Goal: Answer question/provide support: Share knowledge or assist other users

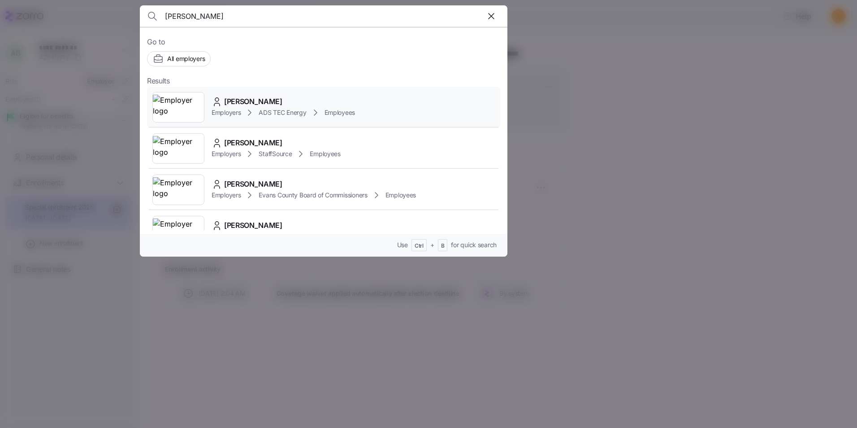
type input "[PERSON_NAME]"
click at [248, 104] on span "[PERSON_NAME]" at bounding box center [253, 101] width 58 height 11
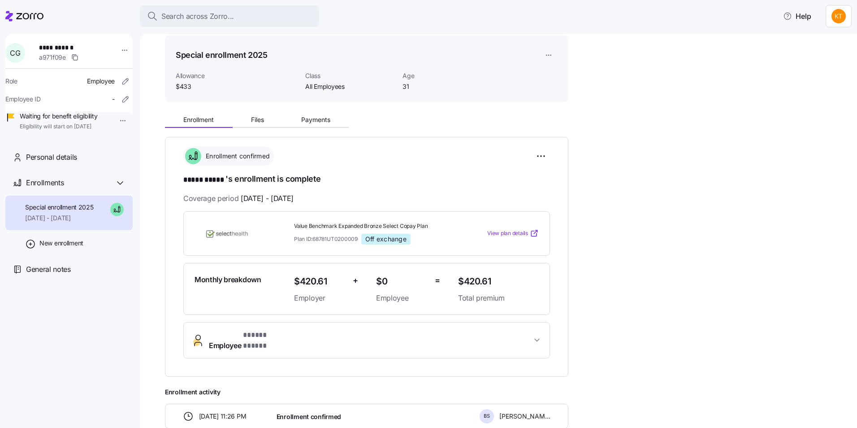
scroll to position [45, 0]
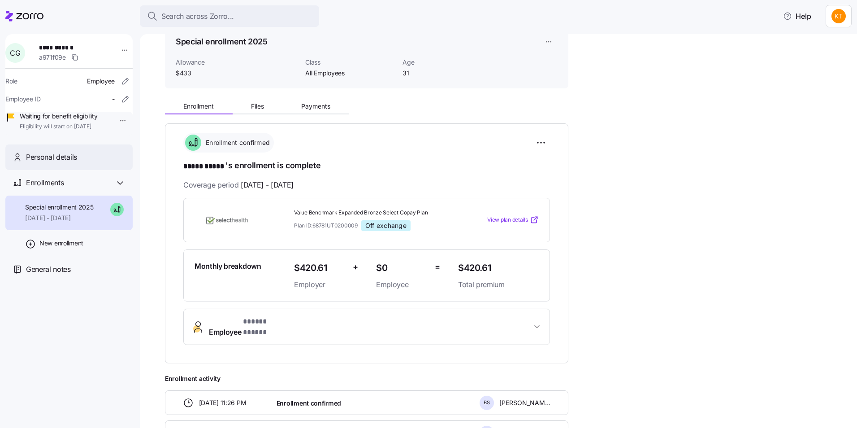
click at [62, 163] on span "Personal details" at bounding box center [51, 156] width 51 height 11
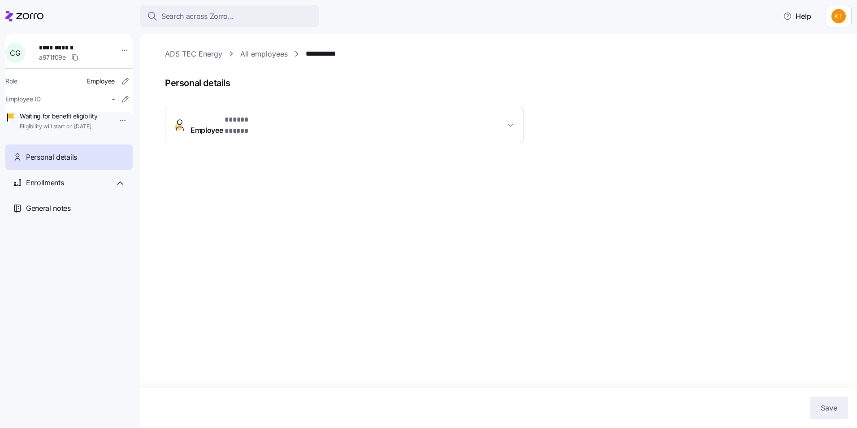
click at [408, 122] on span "Employee * ***** ***** *" at bounding box center [347, 125] width 315 height 22
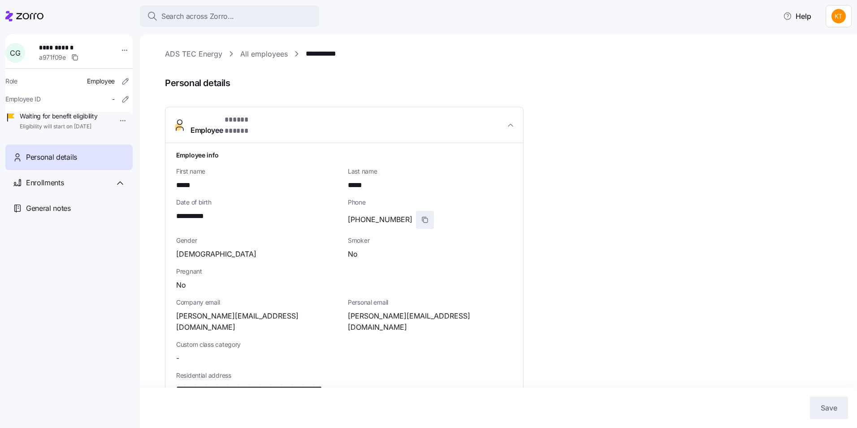
click at [416, 211] on span "button" at bounding box center [424, 219] width 17 height 17
drag, startPoint x: 217, startPoint y: 210, endPoint x: 169, endPoint y: 207, distance: 47.6
click at [169, 207] on div "**********" at bounding box center [344, 376] width 358 height 467
drag, startPoint x: 169, startPoint y: 207, endPoint x: 187, endPoint y: 208, distance: 17.9
copy span "**********"
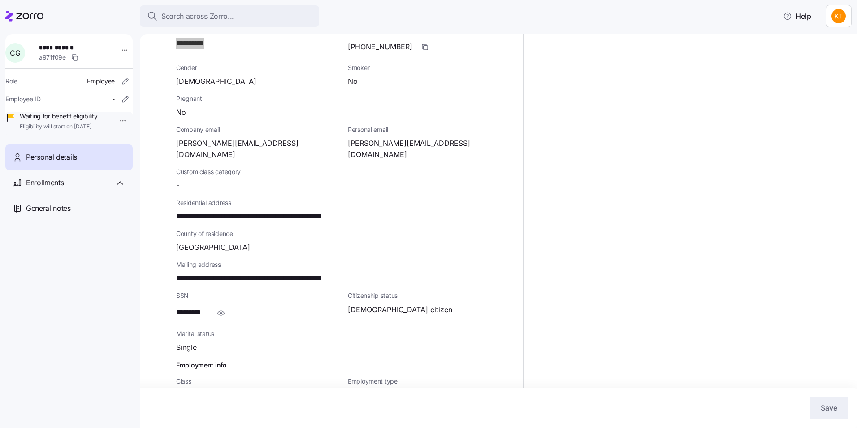
scroll to position [179, 0]
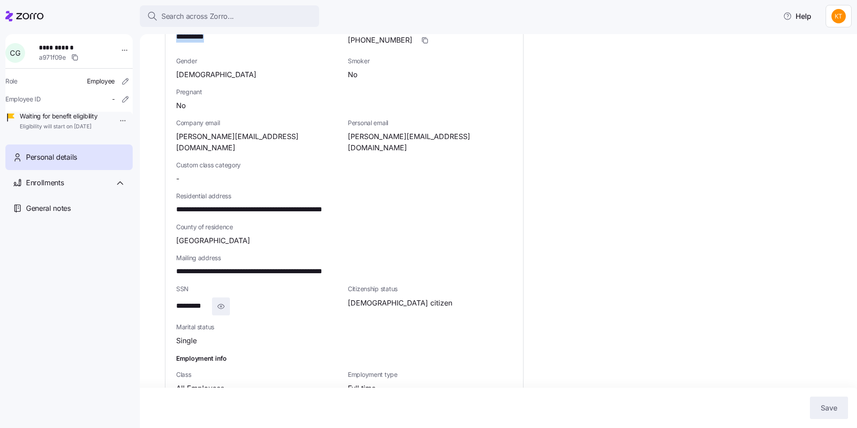
click at [224, 301] on icon "button" at bounding box center [220, 306] width 9 height 11
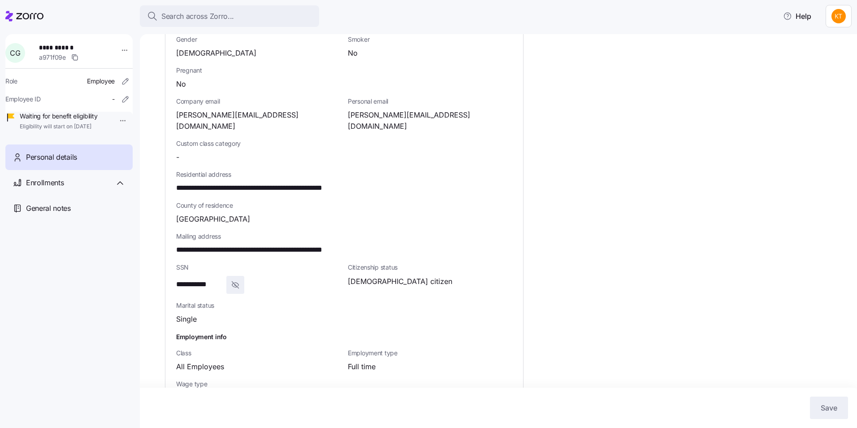
scroll to position [212, 0]
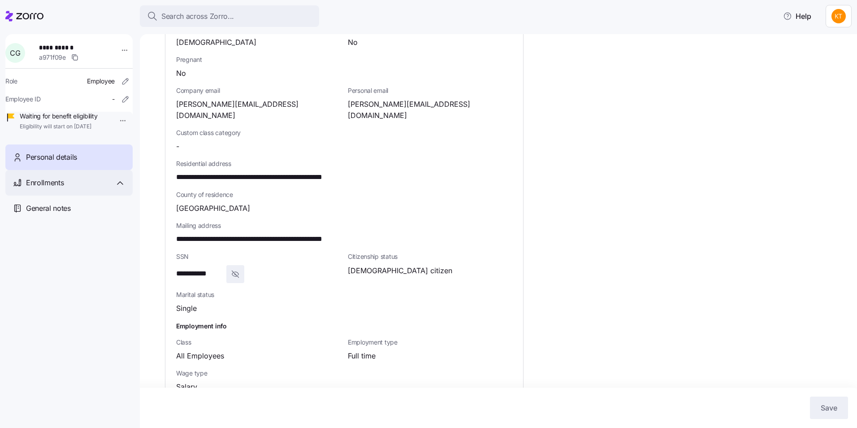
click at [65, 188] on div "Enrollments" at bounding box center [75, 182] width 99 height 11
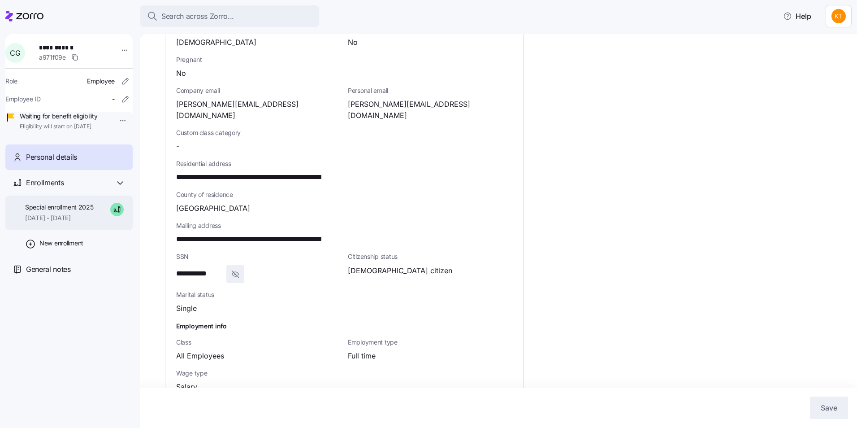
click at [69, 212] on span "Special enrollment 2025" at bounding box center [59, 207] width 69 height 9
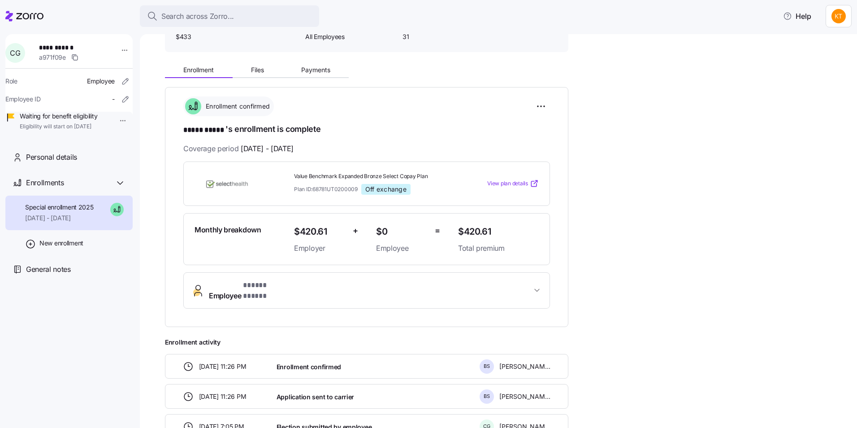
scroll to position [90, 0]
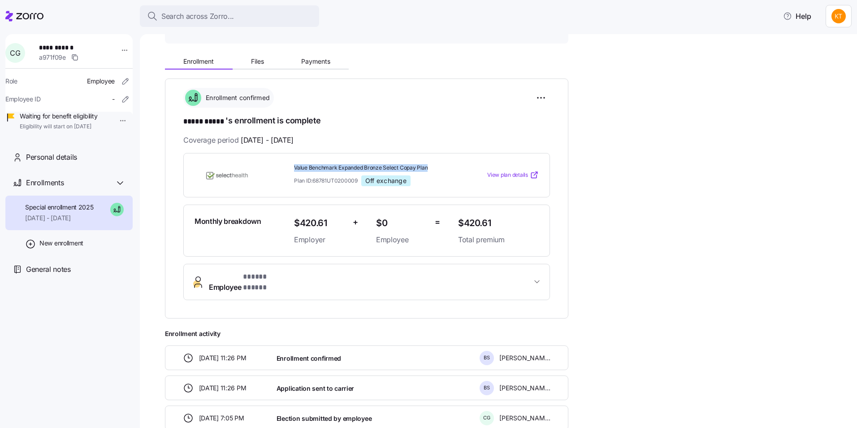
drag, startPoint x: 429, startPoint y: 164, endPoint x: 292, endPoint y: 169, distance: 137.2
click at [292, 169] on div "Value Benchmark Expanded Bronze Select Copay Plan Plan ID: 68781UT0200009 Off e…" at bounding box center [372, 174] width 164 height 29
drag, startPoint x: 292, startPoint y: 169, endPoint x: 302, endPoint y: 167, distance: 10.0
copy span "Value Benchmark Expanded Bronze Select Copay Plan"
click at [248, 15] on div "Search across Zorro..." at bounding box center [229, 16] width 165 height 11
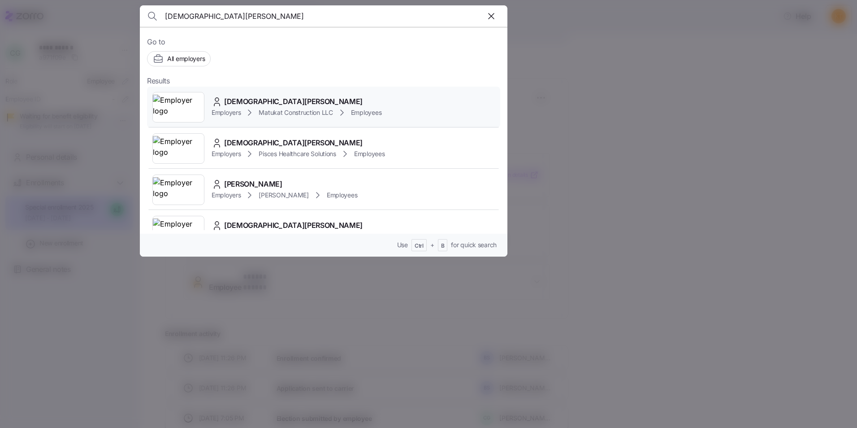
type input "[DEMOGRAPHIC_DATA][PERSON_NAME]"
click at [266, 100] on span "[DEMOGRAPHIC_DATA][PERSON_NAME]" at bounding box center [293, 101] width 138 height 11
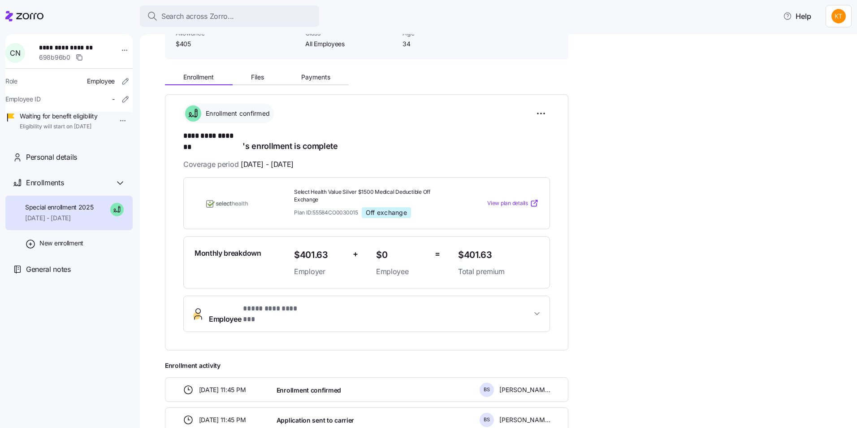
scroll to position [90, 0]
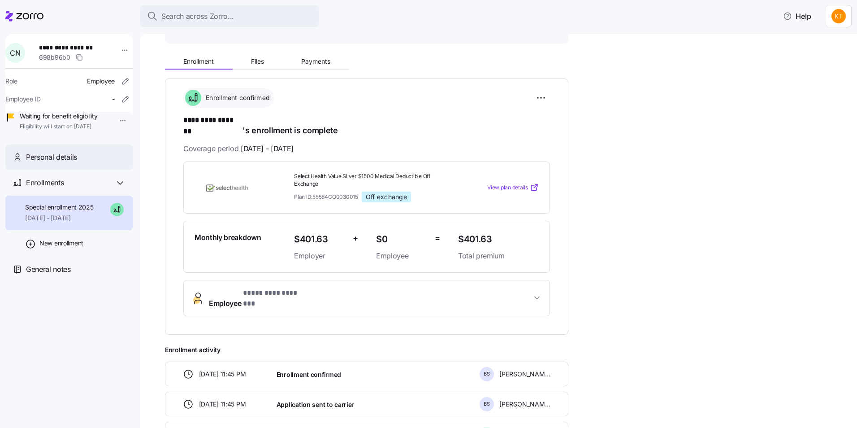
click at [70, 163] on span "Personal details" at bounding box center [51, 156] width 51 height 11
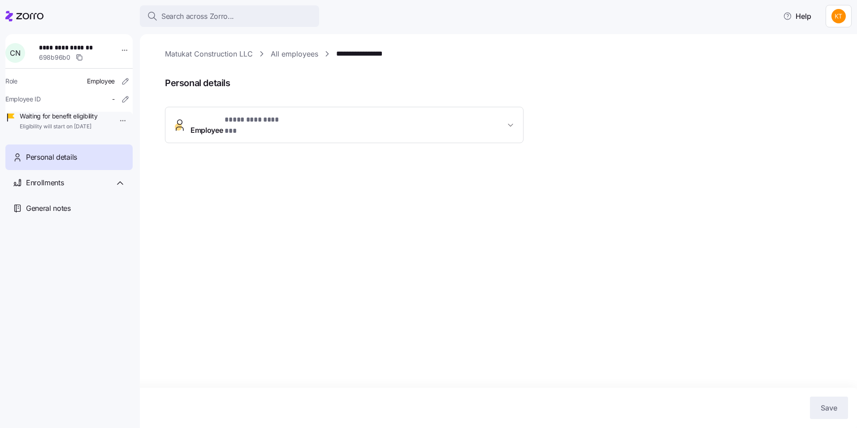
drag, startPoint x: 252, startPoint y: 109, endPoint x: 252, endPoint y: 115, distance: 5.8
click at [252, 113] on button "Employee * ********* ******* *" at bounding box center [344, 125] width 358 height 36
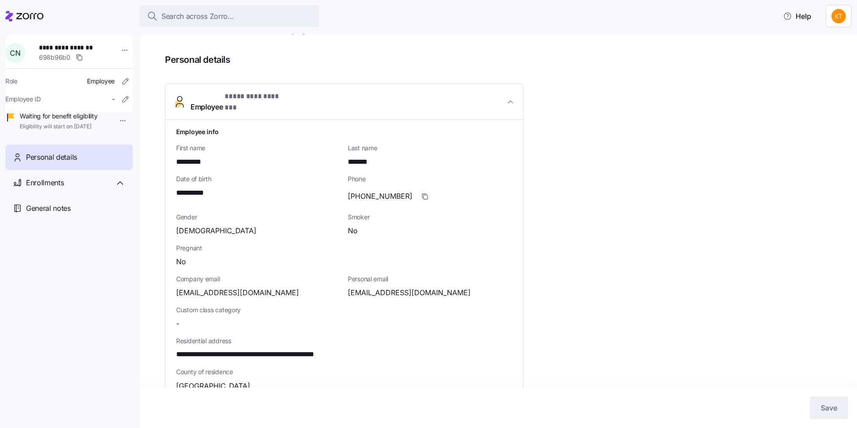
scroll to position [45, 0]
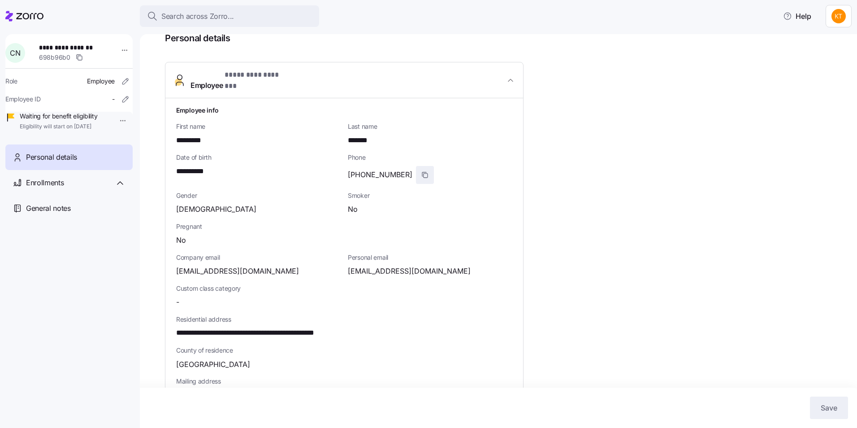
click at [421, 171] on icon "button" at bounding box center [424, 174] width 7 height 7
drag, startPoint x: 217, startPoint y: 165, endPoint x: 168, endPoint y: 157, distance: 49.5
click at [168, 157] on div "**********" at bounding box center [344, 326] width 358 height 457
drag, startPoint x: 168, startPoint y: 157, endPoint x: 188, endPoint y: 161, distance: 20.0
copy span "**********"
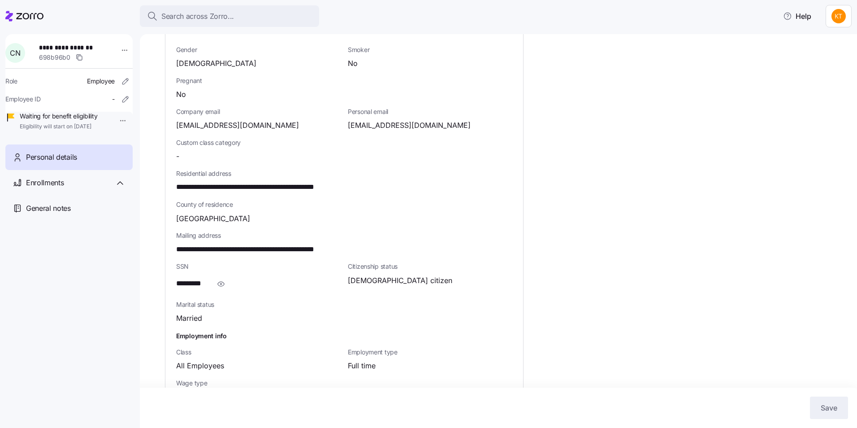
scroll to position [212, 0]
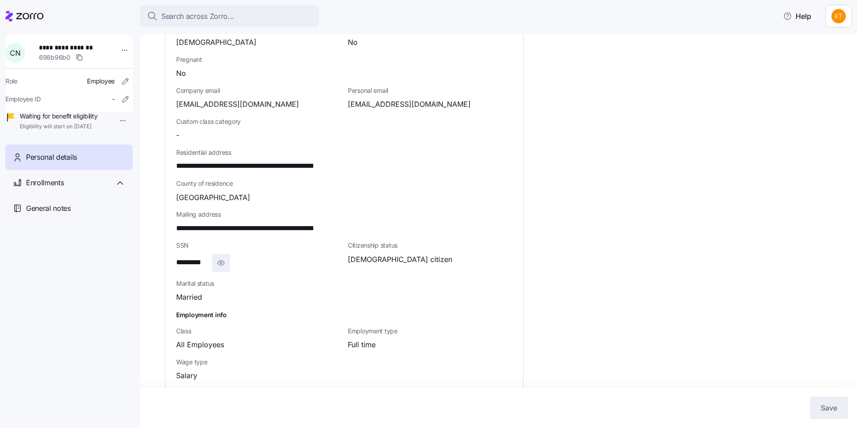
click at [220, 257] on icon "button" at bounding box center [220, 262] width 9 height 11
drag, startPoint x: 225, startPoint y: 253, endPoint x: 172, endPoint y: 259, distance: 53.7
click at [172, 259] on div "**********" at bounding box center [344, 159] width 358 height 457
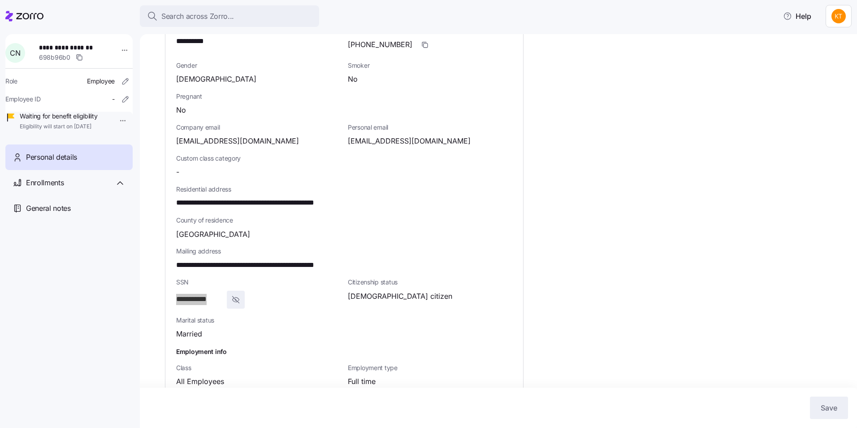
scroll to position [179, 0]
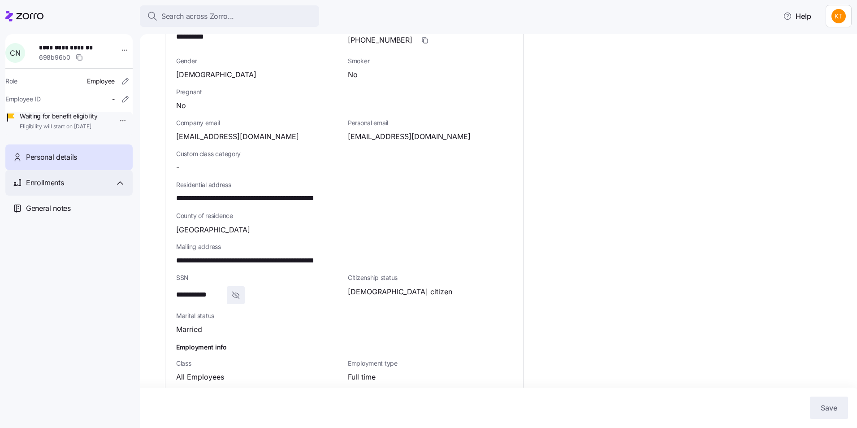
click at [80, 188] on div "Enrollments" at bounding box center [75, 182] width 99 height 11
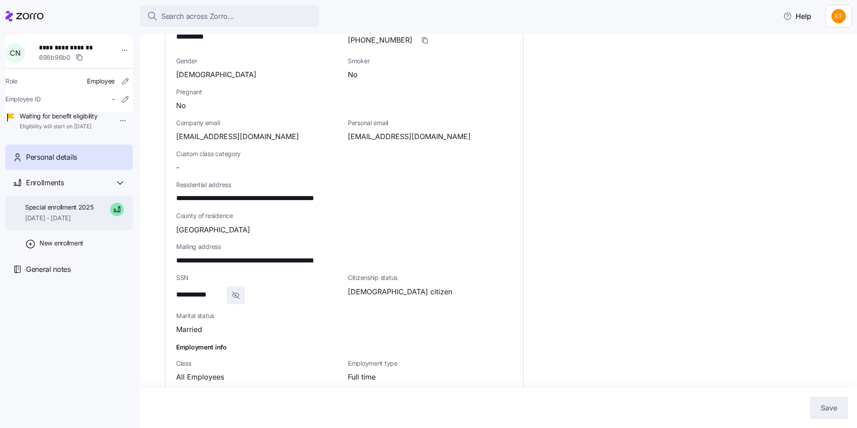
click at [55, 212] on span "Special enrollment 2025" at bounding box center [59, 207] width 69 height 9
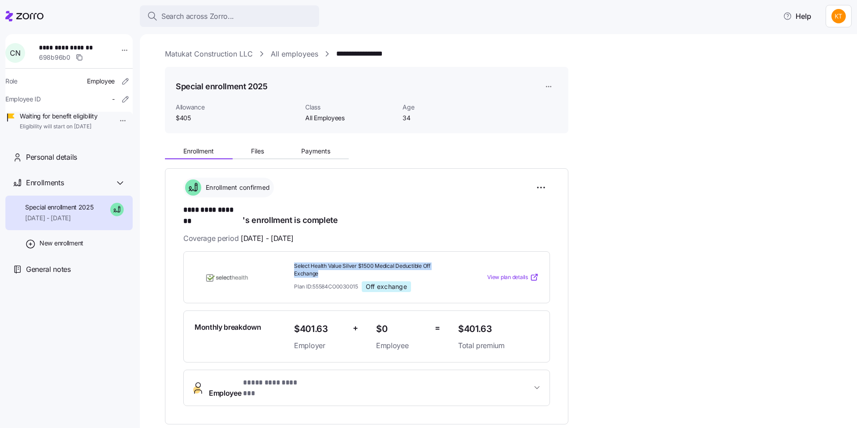
drag, startPoint x: 321, startPoint y: 266, endPoint x: 291, endPoint y: 253, distance: 32.9
click at [291, 259] on div "Select Health Value Silver $1500 Medical Deductible Off Exchange Plan ID: 55584…" at bounding box center [372, 277] width 164 height 37
drag, startPoint x: 291, startPoint y: 253, endPoint x: 296, endPoint y: 254, distance: 4.7
copy span "Select Health Value Silver $1500 Medical Deductible Off Exchange"
click at [243, 18] on div "Search across Zorro..." at bounding box center [229, 16] width 165 height 11
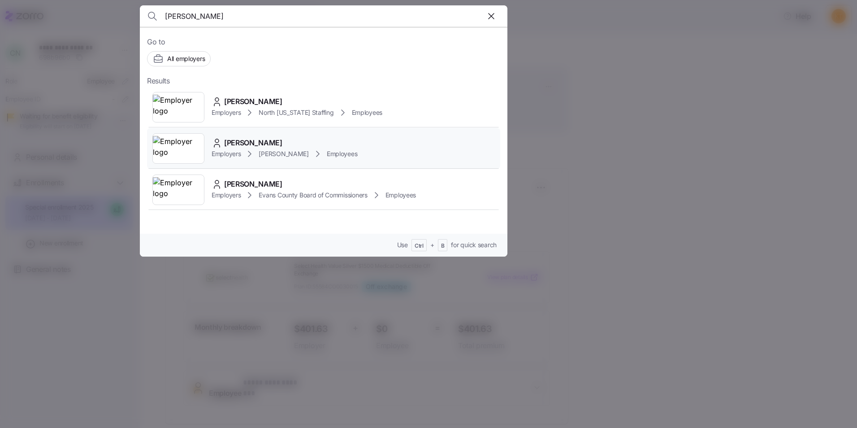
type input "[PERSON_NAME]"
click at [248, 139] on span "[PERSON_NAME]" at bounding box center [253, 142] width 58 height 11
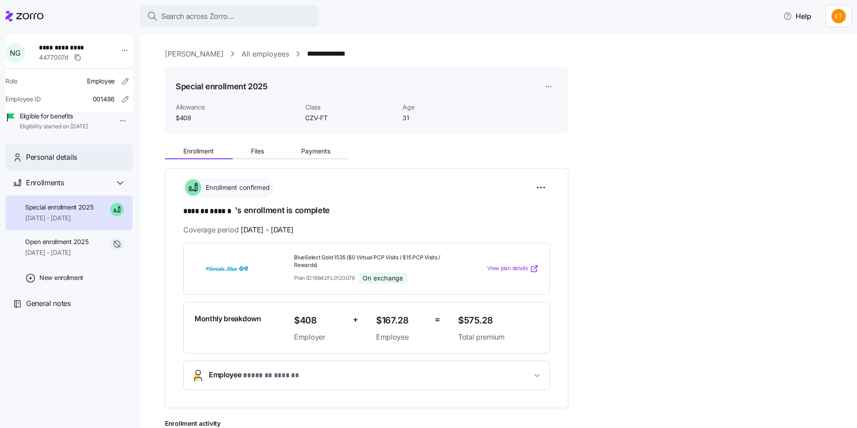
click at [100, 170] on div "Personal details" at bounding box center [68, 157] width 127 height 26
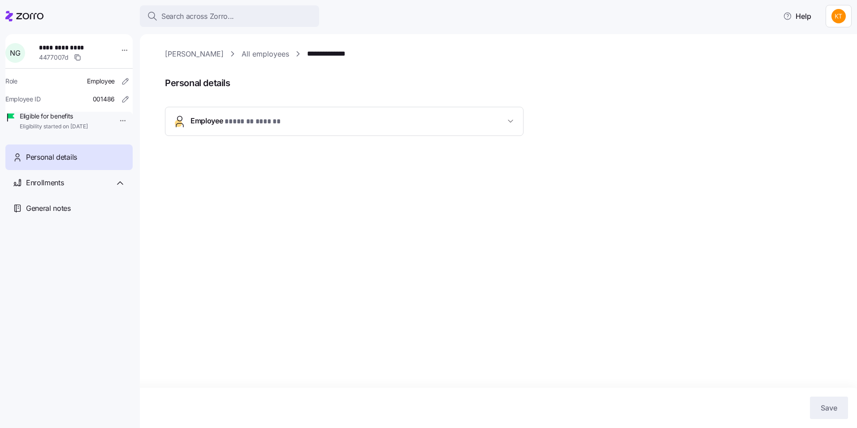
click at [270, 116] on span "* ******* ****** *" at bounding box center [253, 121] width 56 height 11
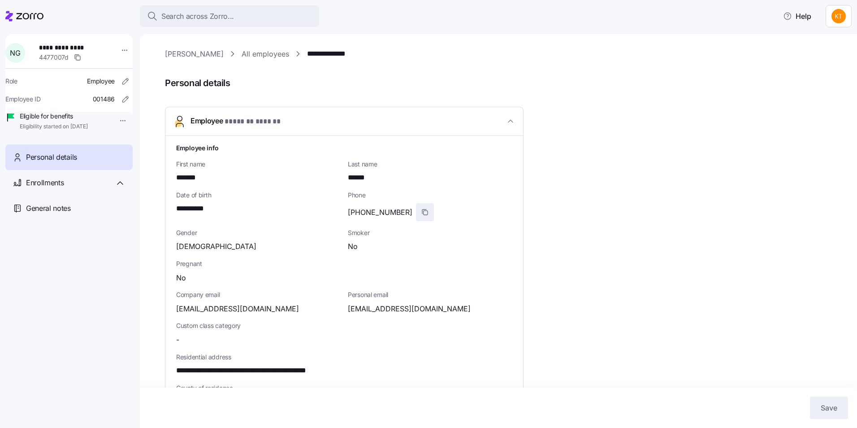
click at [416, 212] on span "button" at bounding box center [424, 211] width 17 height 17
drag, startPoint x: 217, startPoint y: 210, endPoint x: 173, endPoint y: 208, distance: 44.4
click at [173, 208] on div "**********" at bounding box center [344, 364] width 358 height 457
drag, startPoint x: 173, startPoint y: 208, endPoint x: 185, endPoint y: 206, distance: 12.4
copy span "**********"
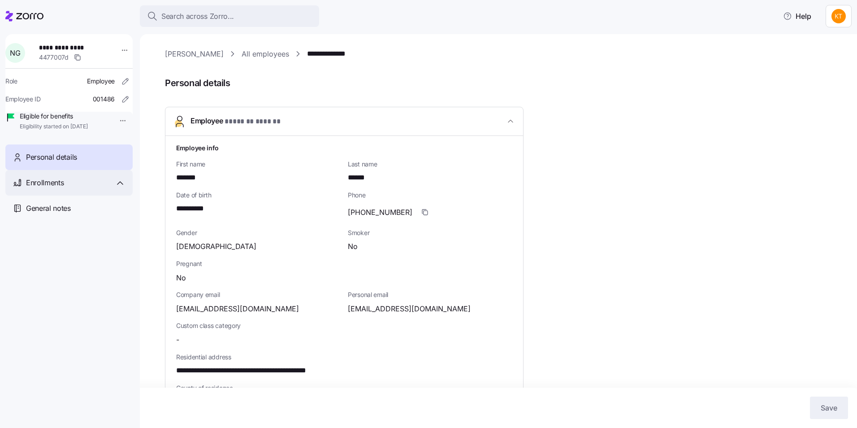
click at [69, 188] on div "Enrollments" at bounding box center [75, 182] width 99 height 11
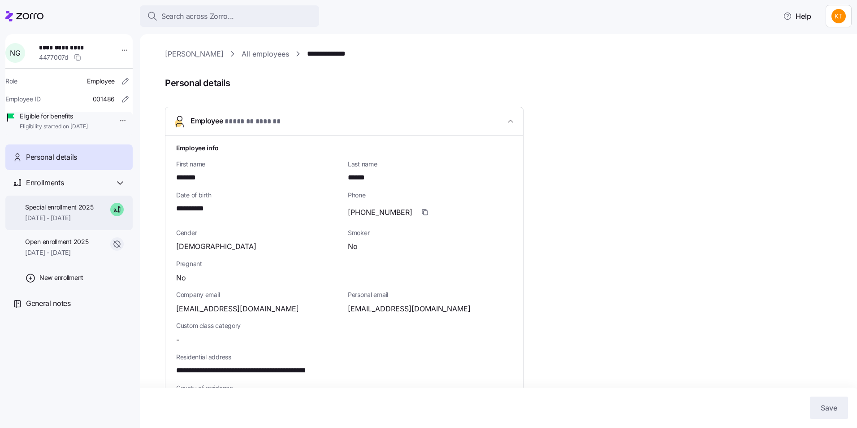
click at [66, 212] on span "Special enrollment 2025" at bounding box center [59, 207] width 69 height 9
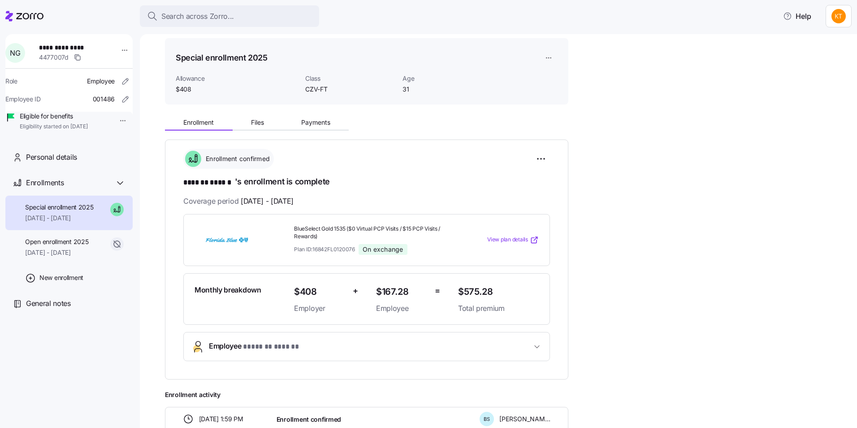
scroll to position [45, 0]
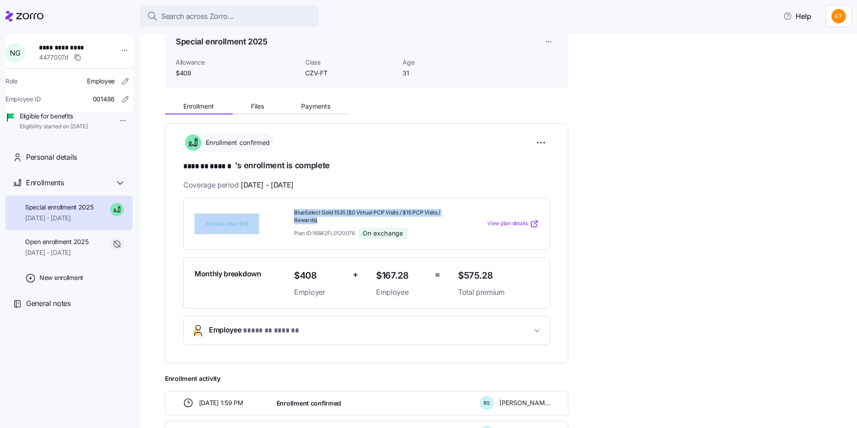
drag, startPoint x: 320, startPoint y: 220, endPoint x: 290, endPoint y: 209, distance: 32.7
click at [290, 209] on div "BlueSelect Gold 1535 ($0 Virtual PCP Visits / $15 PCP Visits / Rewards) Plan ID…" at bounding box center [366, 223] width 351 height 37
drag, startPoint x: 290, startPoint y: 209, endPoint x: 316, endPoint y: 218, distance: 27.9
click at [314, 218] on span "BlueSelect Gold 1535 ($0 Virtual PCP Visits / $15 PCP Visits / Rewards)" at bounding box center [372, 216] width 157 height 15
drag, startPoint x: 322, startPoint y: 218, endPoint x: 291, endPoint y: 211, distance: 31.8
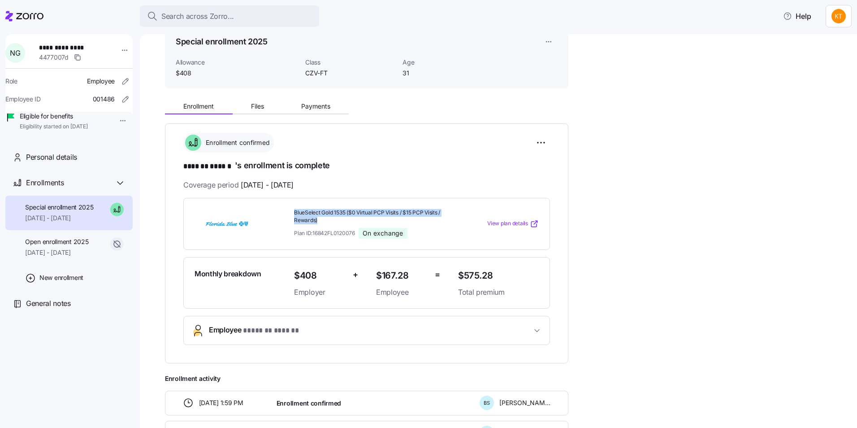
click at [291, 211] on div "BlueSelect Gold 1535 ($0 Virtual PCP Visits / $15 PCP Visits / Rewards) Plan ID…" at bounding box center [372, 223] width 164 height 37
drag, startPoint x: 291, startPoint y: 211, endPoint x: 303, endPoint y: 215, distance: 12.5
copy span "BlueSelect Gold 1535 ($0 Virtual PCP Visits / $15 PCP Visits / Rewards)"
click at [234, 13] on div "Search across Zorro..." at bounding box center [229, 16] width 165 height 11
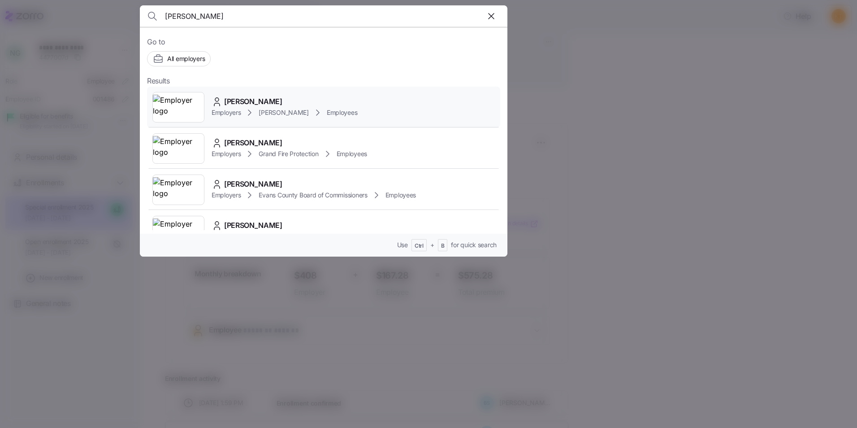
type input "[PERSON_NAME]"
click at [246, 107] on icon at bounding box center [249, 112] width 11 height 11
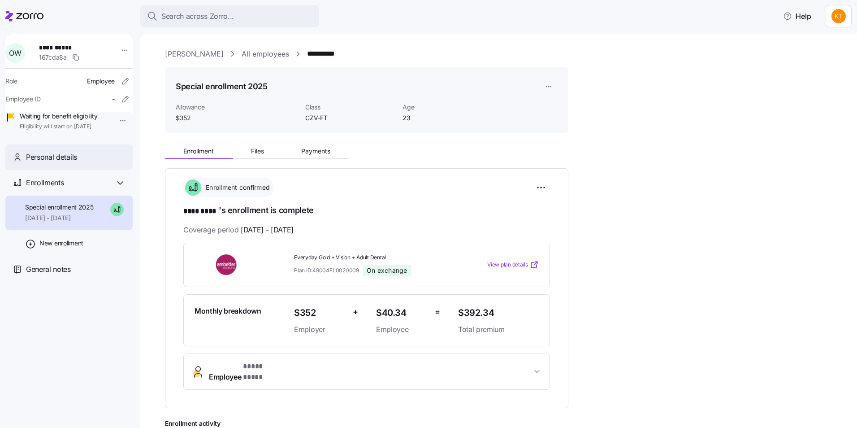
click at [87, 163] on div "Personal details" at bounding box center [75, 156] width 99 height 11
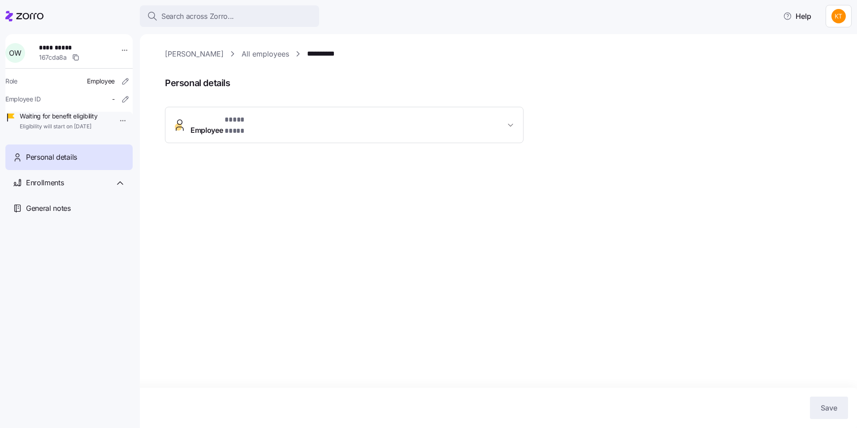
click at [258, 122] on span "* **** **** *" at bounding box center [244, 119] width 39 height 11
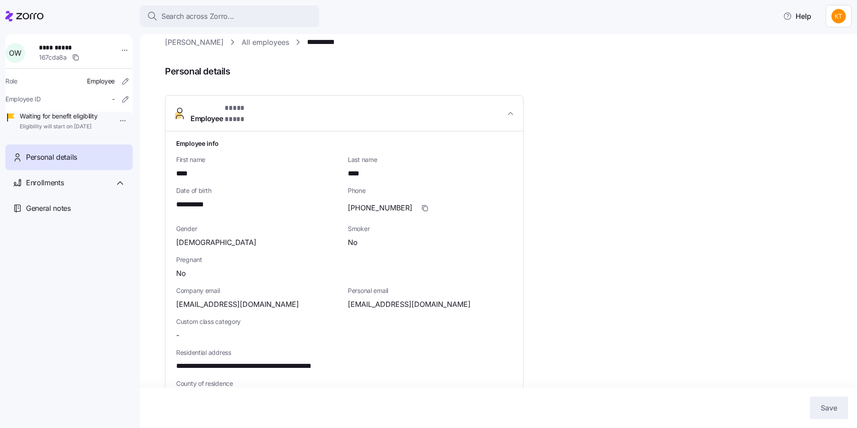
scroll to position [45, 0]
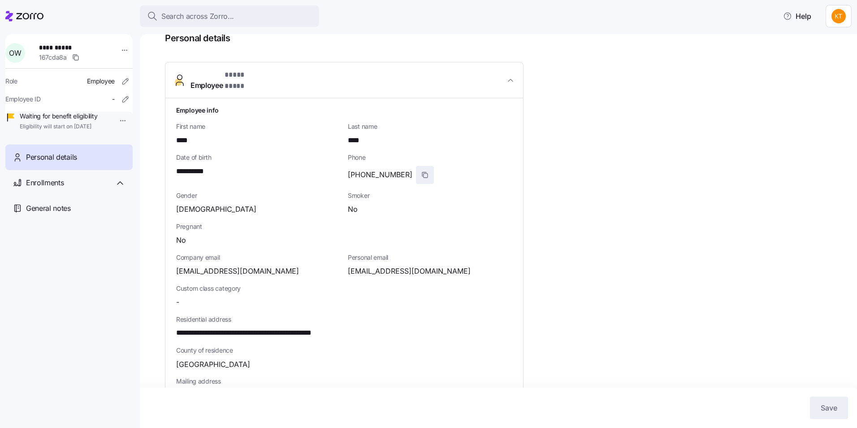
click at [417, 166] on span "button" at bounding box center [424, 174] width 17 height 17
drag, startPoint x: 220, startPoint y: 163, endPoint x: 165, endPoint y: 159, distance: 55.3
click at [165, 159] on div "**********" at bounding box center [344, 308] width 359 height 493
drag, startPoint x: 165, startPoint y: 159, endPoint x: 186, endPoint y: 161, distance: 21.2
copy span "**********"
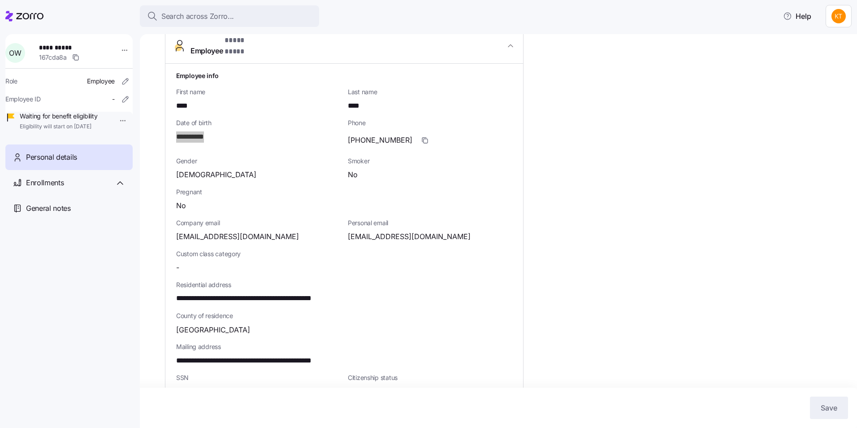
scroll to position [134, 0]
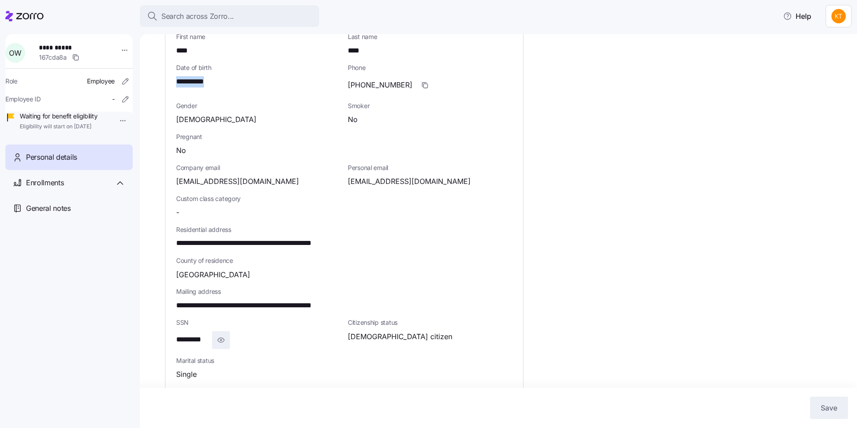
click at [222, 334] on icon "button" at bounding box center [220, 339] width 9 height 11
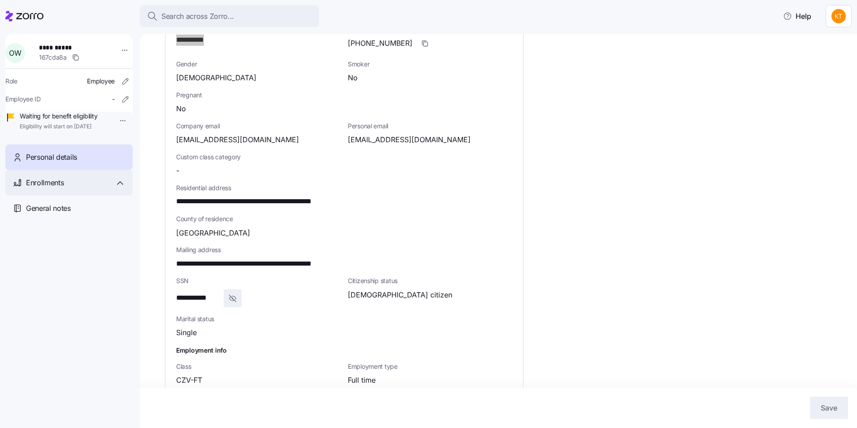
scroll to position [179, 0]
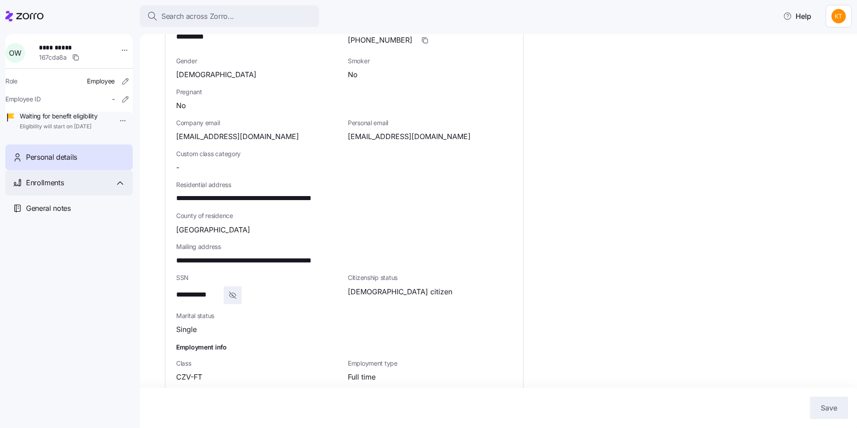
click at [65, 189] on div "Enrollments" at bounding box center [68, 183] width 127 height 26
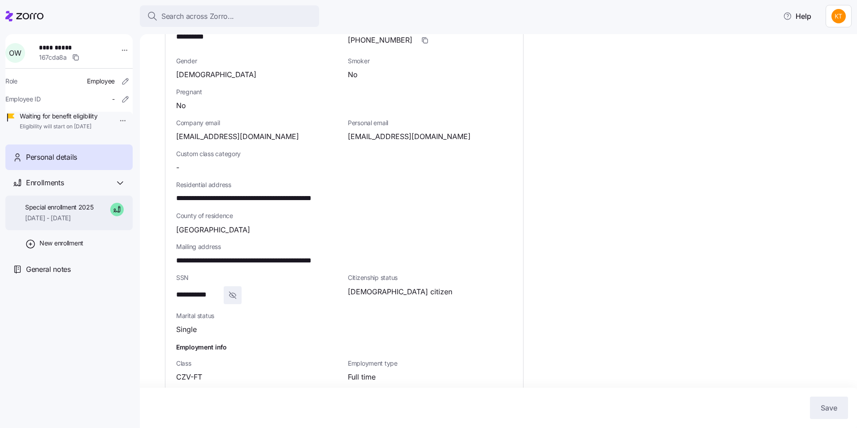
click at [63, 222] on span "[DATE] - [DATE]" at bounding box center [59, 217] width 69 height 9
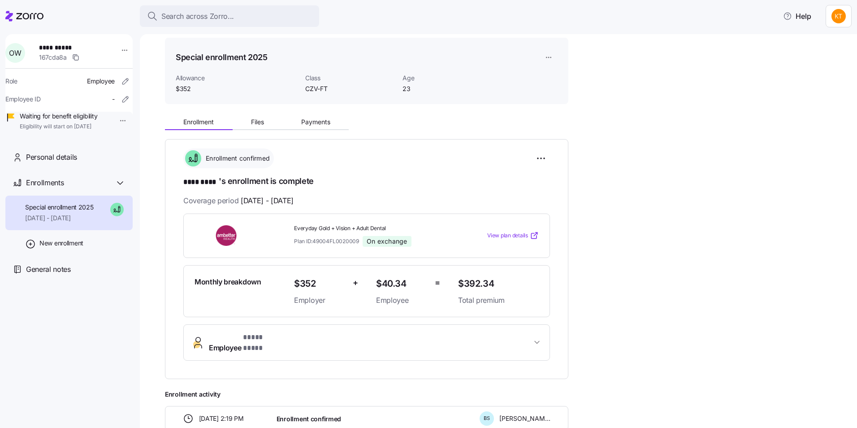
scroll to position [45, 0]
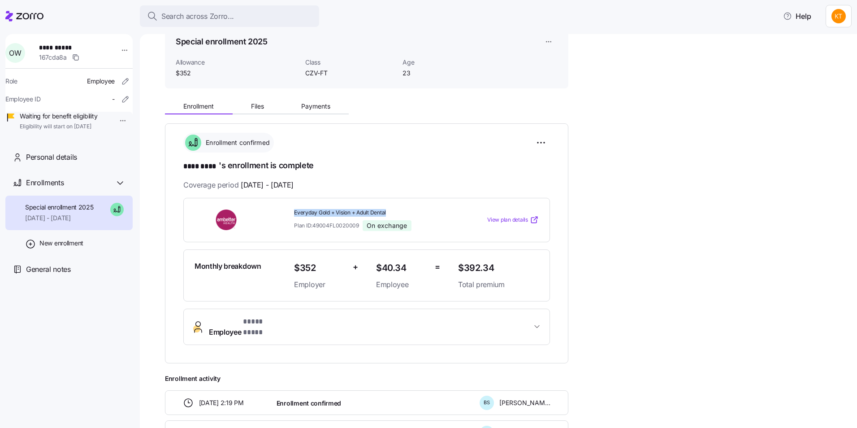
drag, startPoint x: 391, startPoint y: 212, endPoint x: 291, endPoint y: 210, distance: 100.0
click at [291, 210] on div "Everyday Gold + Vision + Adult Dental Plan ID: 49004FL0020009 On exchange" at bounding box center [372, 219] width 164 height 29
drag, startPoint x: 291, startPoint y: 210, endPoint x: 299, endPoint y: 211, distance: 8.6
copy span "Everyday Gold + Vision + Adult Dental"
click at [231, 22] on span "Search across Zorro..." at bounding box center [197, 16] width 73 height 11
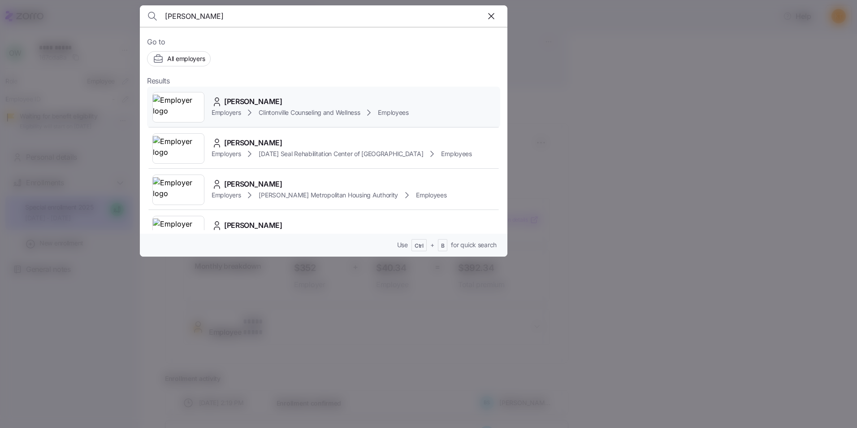
type input "[PERSON_NAME]"
click at [271, 104] on div "[PERSON_NAME]" at bounding box center [310, 101] width 197 height 11
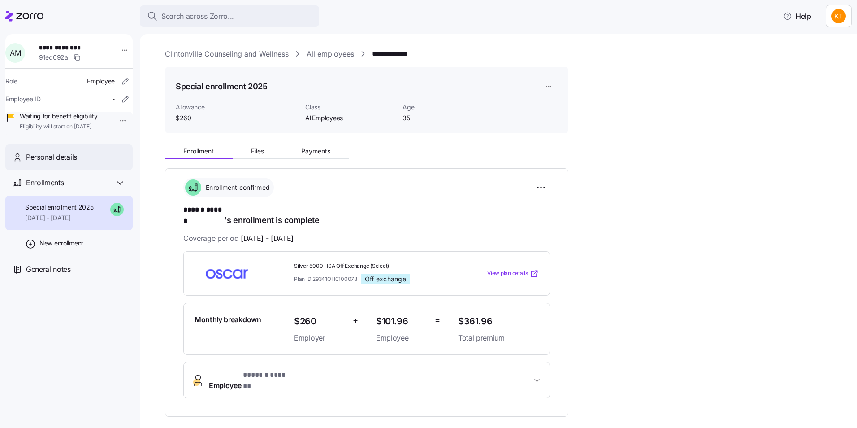
click at [41, 163] on span "Personal details" at bounding box center [51, 156] width 51 height 11
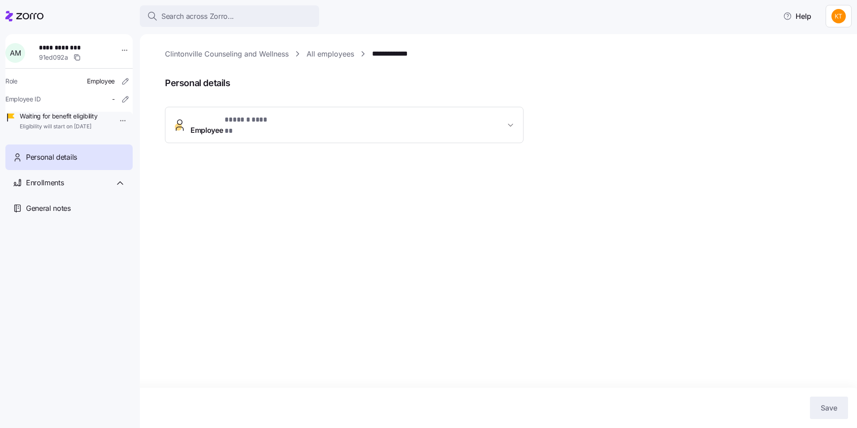
click at [258, 122] on span "* ****** ****** *" at bounding box center [247, 119] width 44 height 11
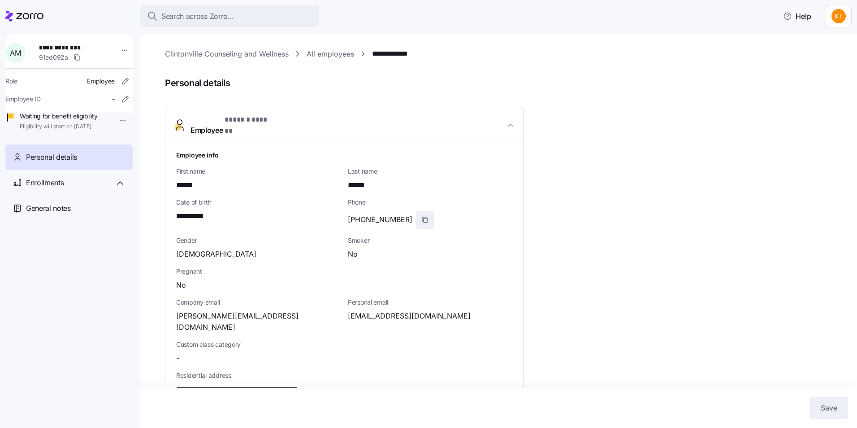
click at [421, 216] on icon "button" at bounding box center [424, 219] width 7 height 7
drag, startPoint x: 220, startPoint y: 204, endPoint x: 170, endPoint y: 208, distance: 49.4
click at [170, 208] on div "**********" at bounding box center [344, 376] width 358 height 467
drag, startPoint x: 170, startPoint y: 208, endPoint x: 180, endPoint y: 209, distance: 9.5
copy span "**********"
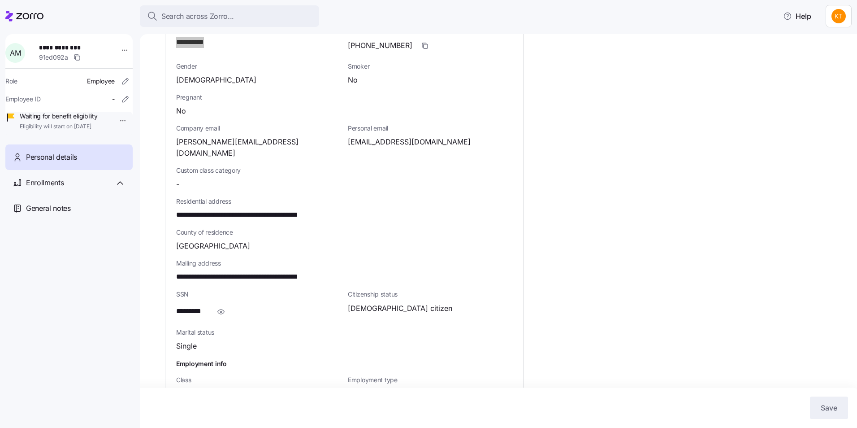
scroll to position [179, 0]
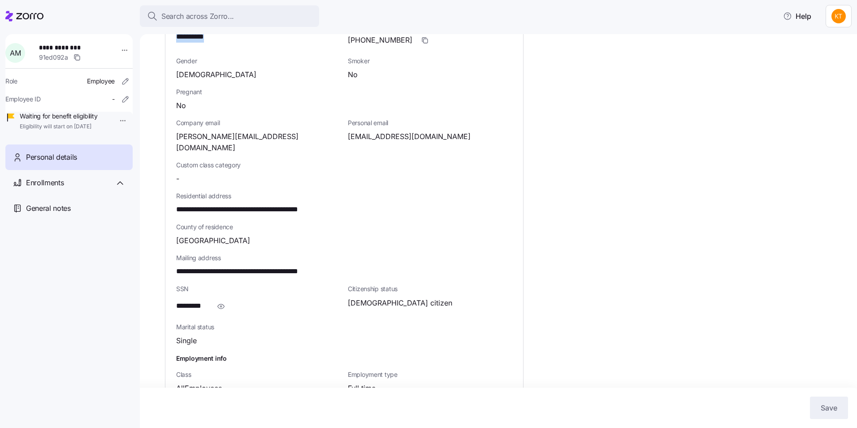
drag, startPoint x: 224, startPoint y: 289, endPoint x: 216, endPoint y: 289, distance: 8.1
click at [224, 304] on icon "button" at bounding box center [221, 306] width 7 height 4
click at [59, 188] on span "Enrollments" at bounding box center [45, 182] width 38 height 11
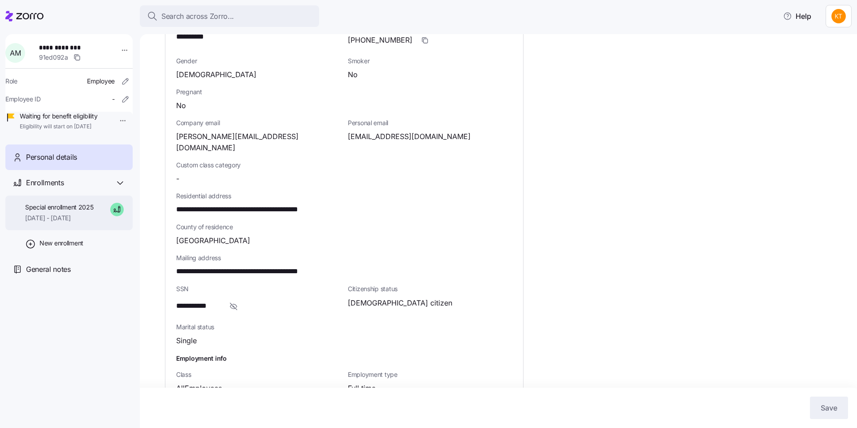
click at [57, 212] on span "Special enrollment 2025" at bounding box center [59, 207] width 69 height 9
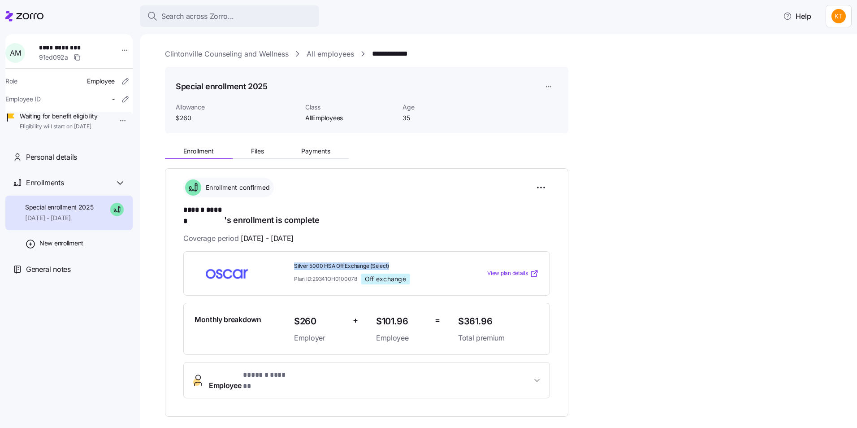
drag, startPoint x: 363, startPoint y: 253, endPoint x: 292, endPoint y: 250, distance: 71.3
click at [292, 251] on div "Silver 5000 HSA Off Exchange (Select) Plan ID: 29341OH0100078 Off exchange View…" at bounding box center [366, 273] width 367 height 44
drag, startPoint x: 292, startPoint y: 250, endPoint x: 301, endPoint y: 257, distance: 11.8
copy span "Silver 5000 HSA Off Exchange (Select)"
click at [263, 18] on div "Search across Zorro..." at bounding box center [229, 16] width 165 height 11
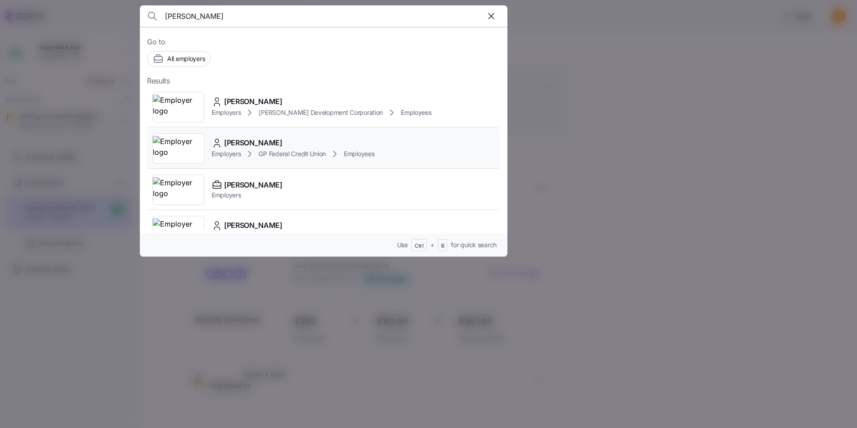
type input "[PERSON_NAME]"
click at [275, 148] on div "Employers GP Federal Credit Union Employees" at bounding box center [293, 153] width 163 height 11
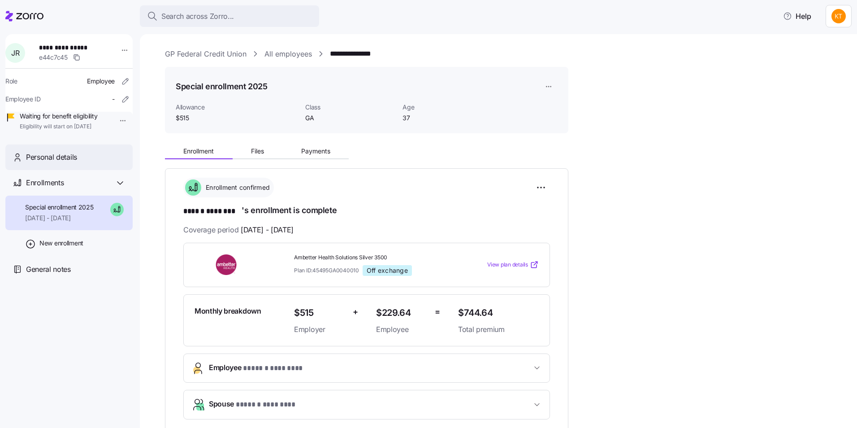
click at [47, 163] on span "Personal details" at bounding box center [51, 156] width 51 height 11
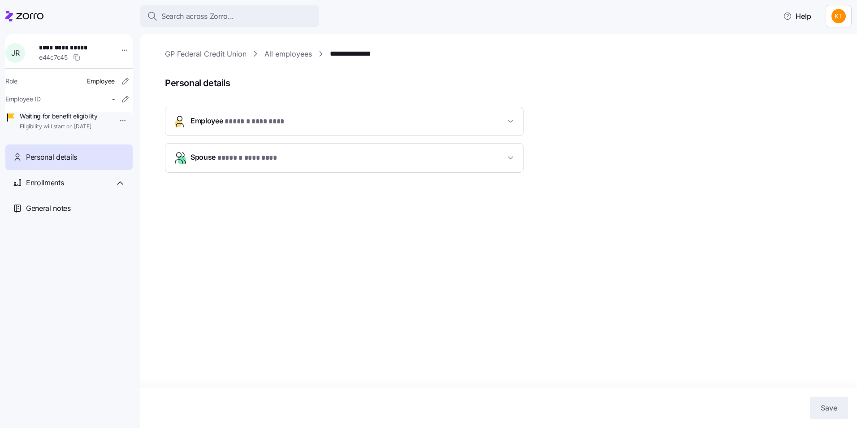
click at [386, 119] on span "Employee * ****** ******** *" at bounding box center [347, 121] width 315 height 12
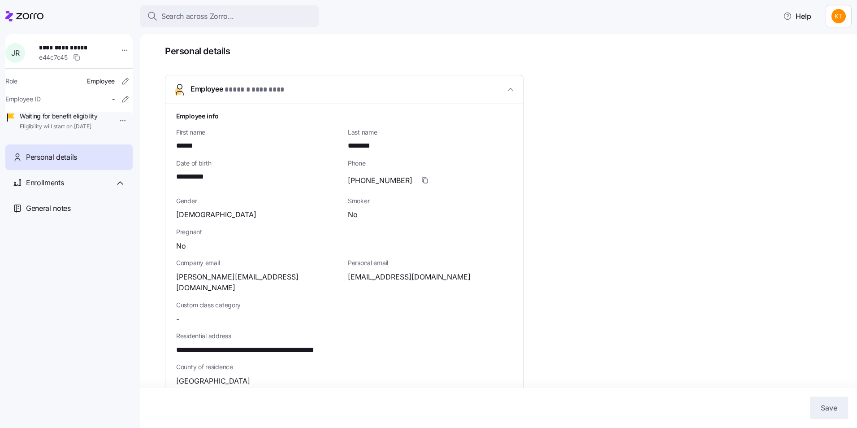
scroll to position [45, 0]
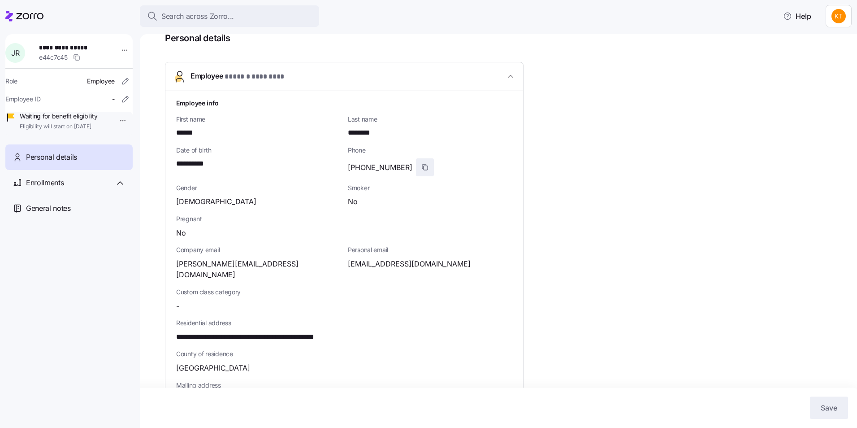
click at [416, 162] on span "button" at bounding box center [424, 167] width 17 height 17
drag, startPoint x: 224, startPoint y: 165, endPoint x: 169, endPoint y: 162, distance: 55.7
click at [169, 162] on div "**********" at bounding box center [344, 324] width 358 height 467
drag, startPoint x: 169, startPoint y: 162, endPoint x: 194, endPoint y: 160, distance: 25.6
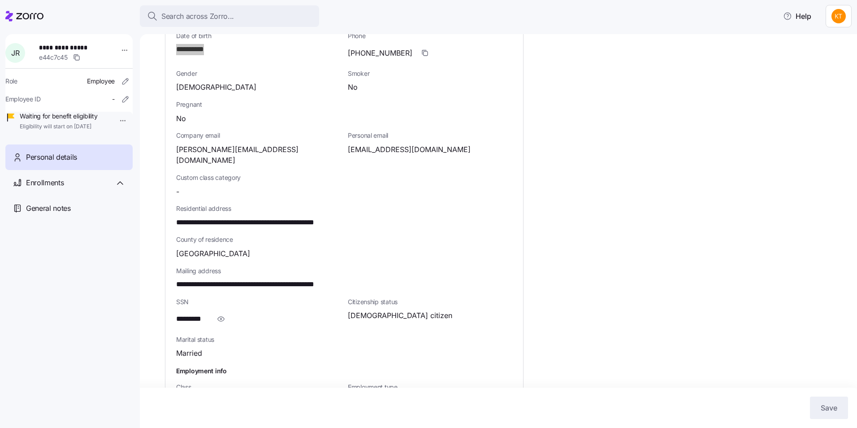
scroll to position [179, 0]
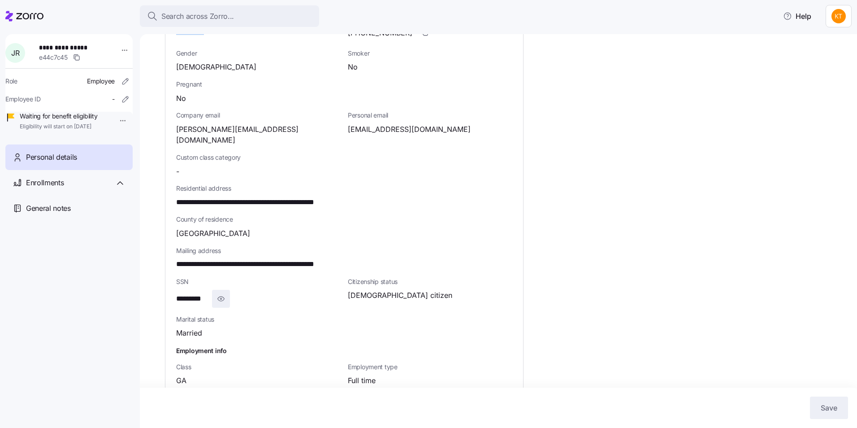
click at [225, 293] on icon "button" at bounding box center [220, 298] width 9 height 11
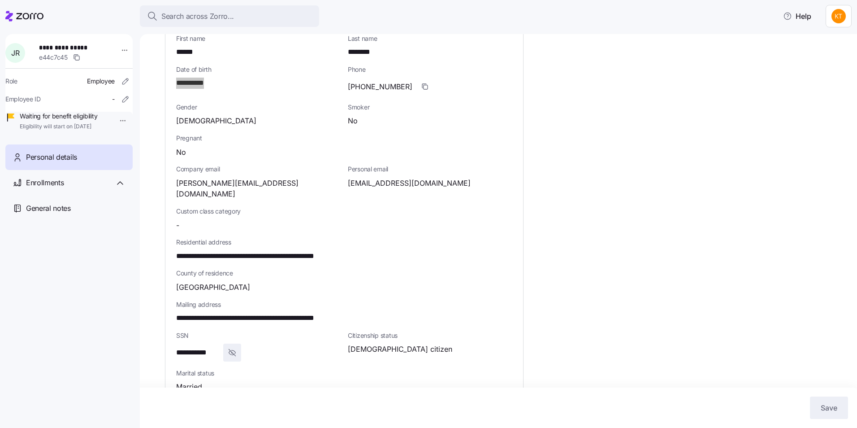
scroll to position [134, 0]
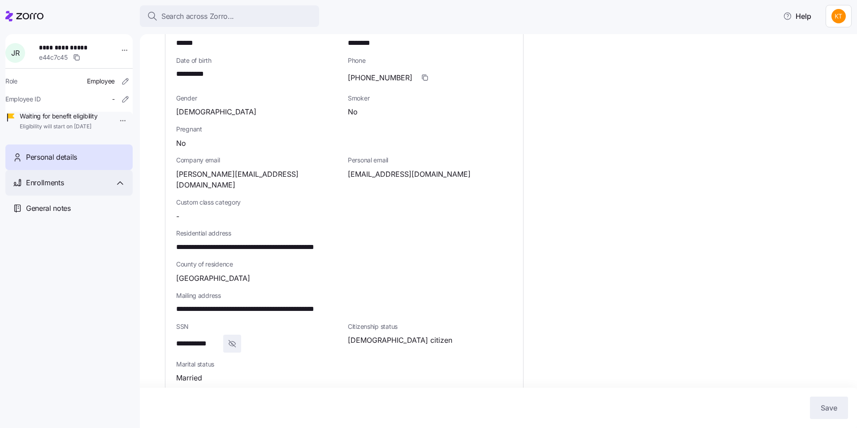
click at [73, 188] on div "Enrollments" at bounding box center [75, 182] width 99 height 11
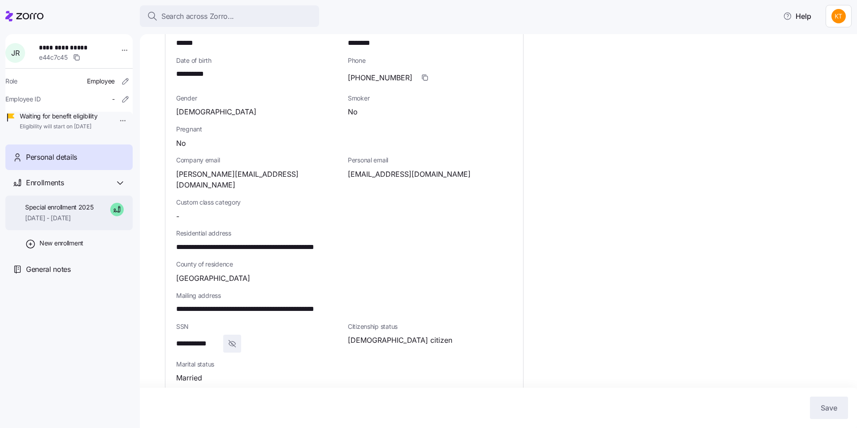
click at [77, 212] on span "Special enrollment 2025" at bounding box center [59, 207] width 69 height 9
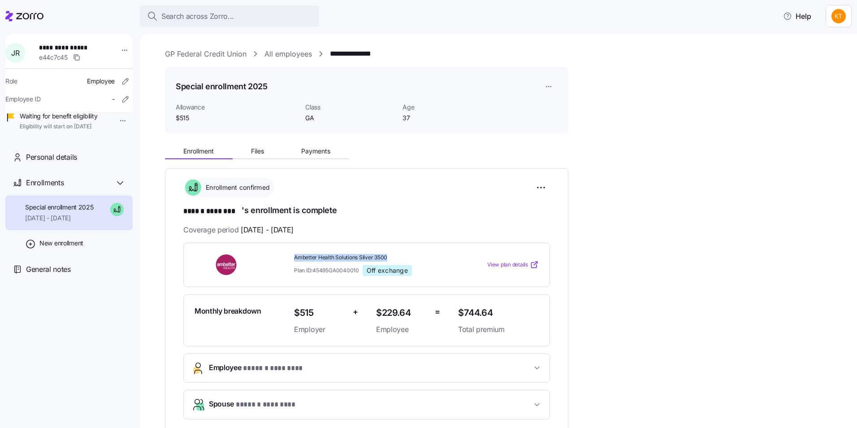
drag, startPoint x: 389, startPoint y: 255, endPoint x: 290, endPoint y: 250, distance: 99.2
click at [290, 250] on div "Ambetter Health Solutions Silver 3500 Plan ID: 45495GA0040010 Off exchange View…" at bounding box center [366, 264] width 367 height 44
drag, startPoint x: 290, startPoint y: 250, endPoint x: 306, endPoint y: 255, distance: 16.2
